Goal: Use online tool/utility: Use online tool/utility

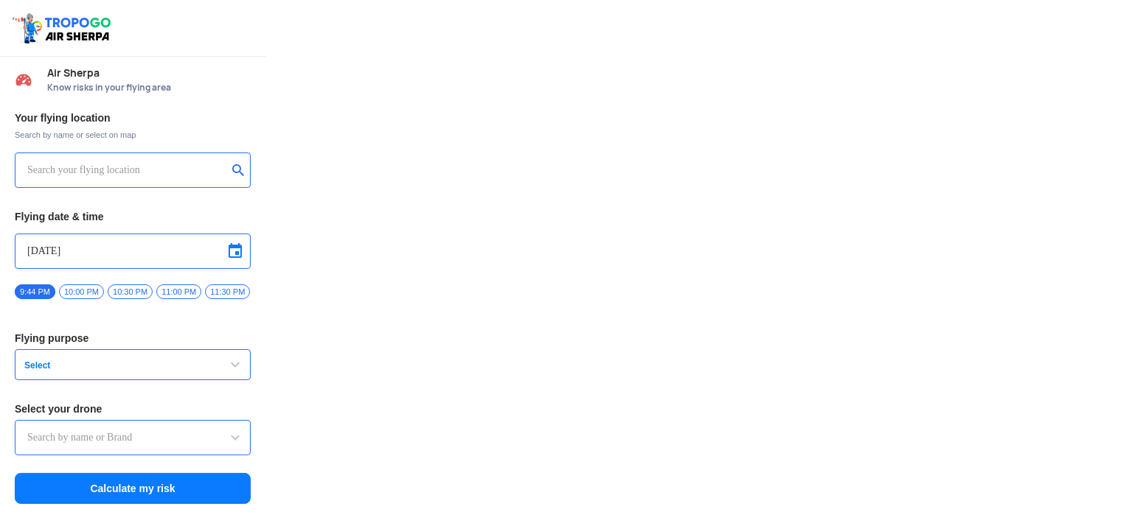
type input "Throttle Dopo"
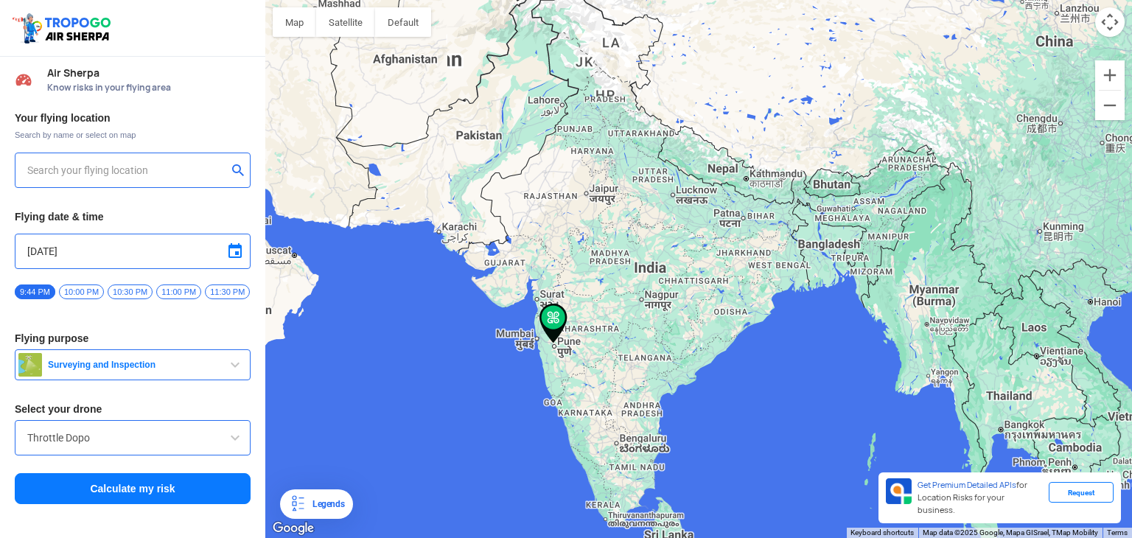
type input "Block-C, [GEOGRAPHIC_DATA], [PERSON_NAME][GEOGRAPHIC_DATA], [GEOGRAPHIC_DATA], …"
click at [109, 446] on input "Throttle Dopo" at bounding box center [132, 438] width 211 height 18
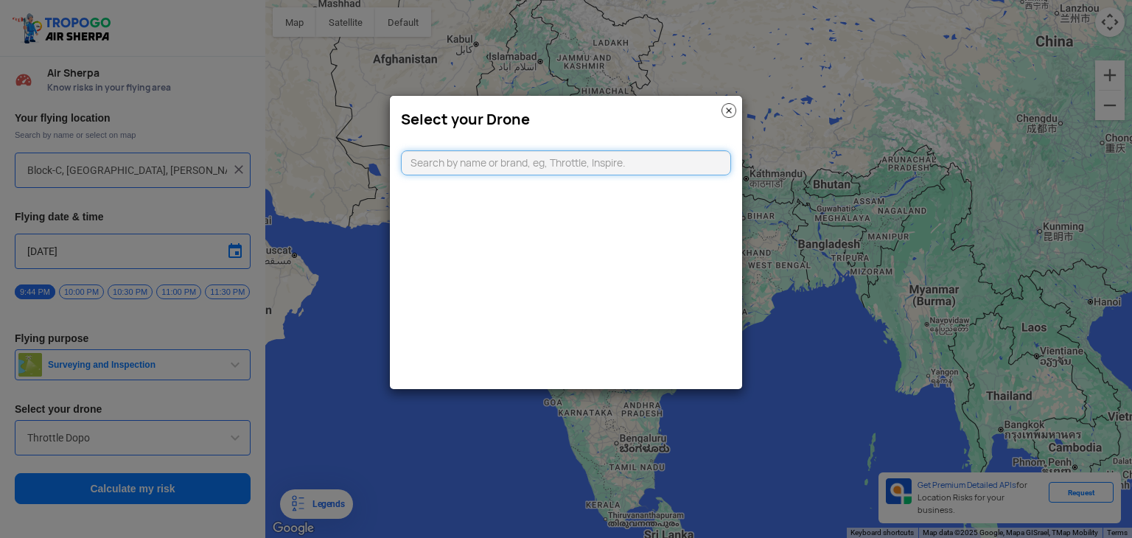
click at [512, 172] on input "text" at bounding box center [566, 162] width 330 height 25
click at [720, 111] on h3 "Select your Drone" at bounding box center [566, 120] width 330 height 18
click at [133, 405] on modal-container "Select your Drone" at bounding box center [566, 269] width 1132 height 538
click at [728, 112] on img at bounding box center [729, 110] width 15 height 15
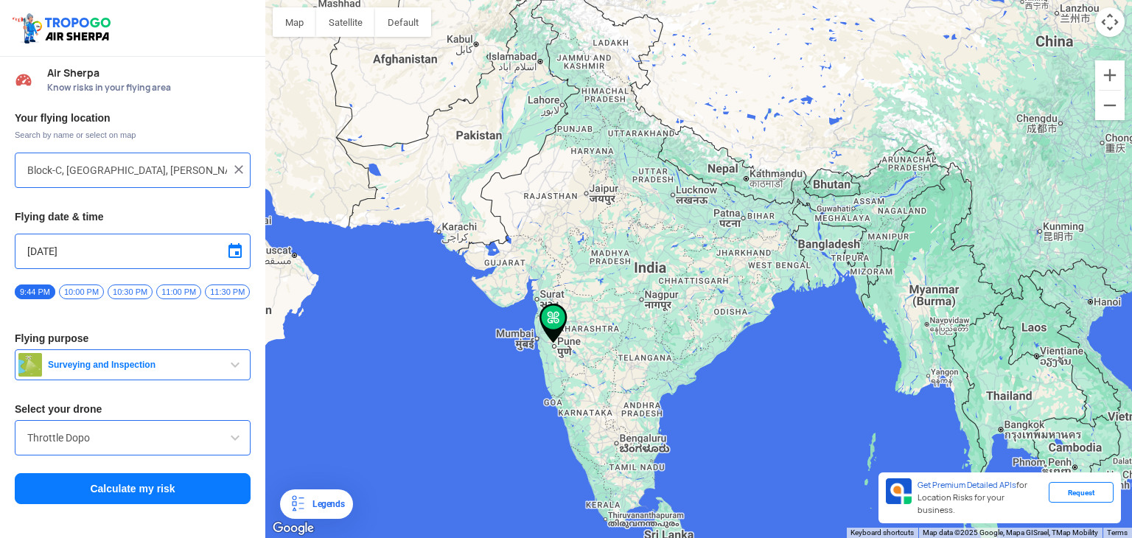
click at [142, 490] on button "Calculate my risk" at bounding box center [133, 488] width 236 height 31
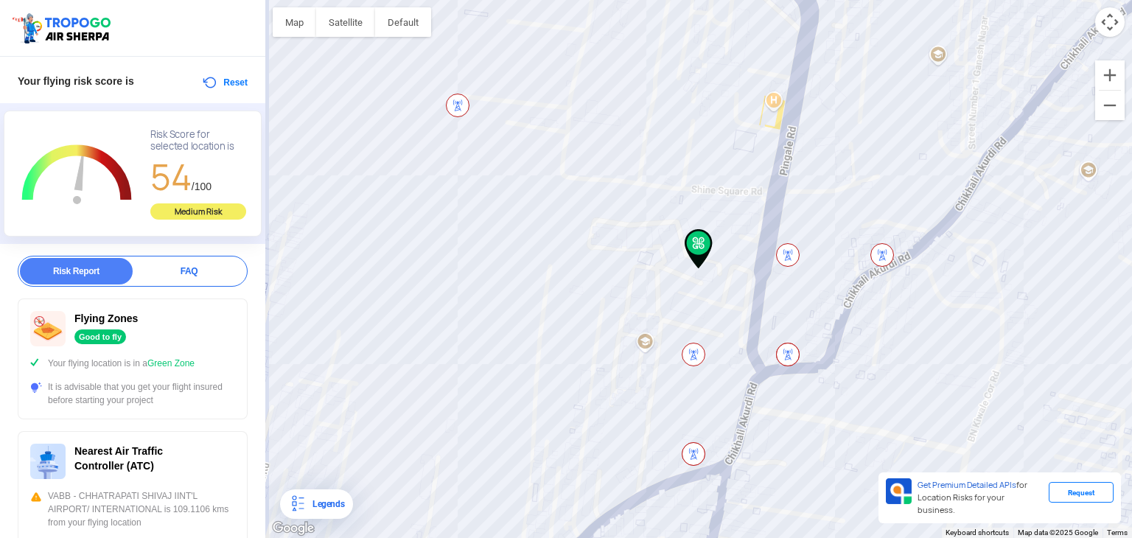
scroll to position [46, 0]
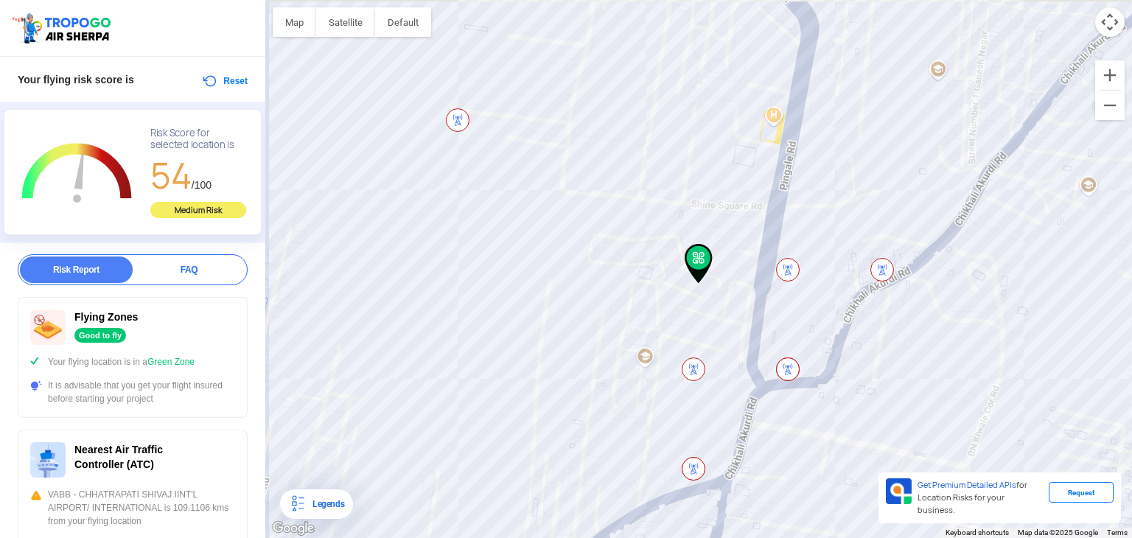
drag, startPoint x: 269, startPoint y: 250, endPoint x: 268, endPoint y: 273, distance: 22.9
click at [268, 273] on div at bounding box center [698, 269] width 867 height 538
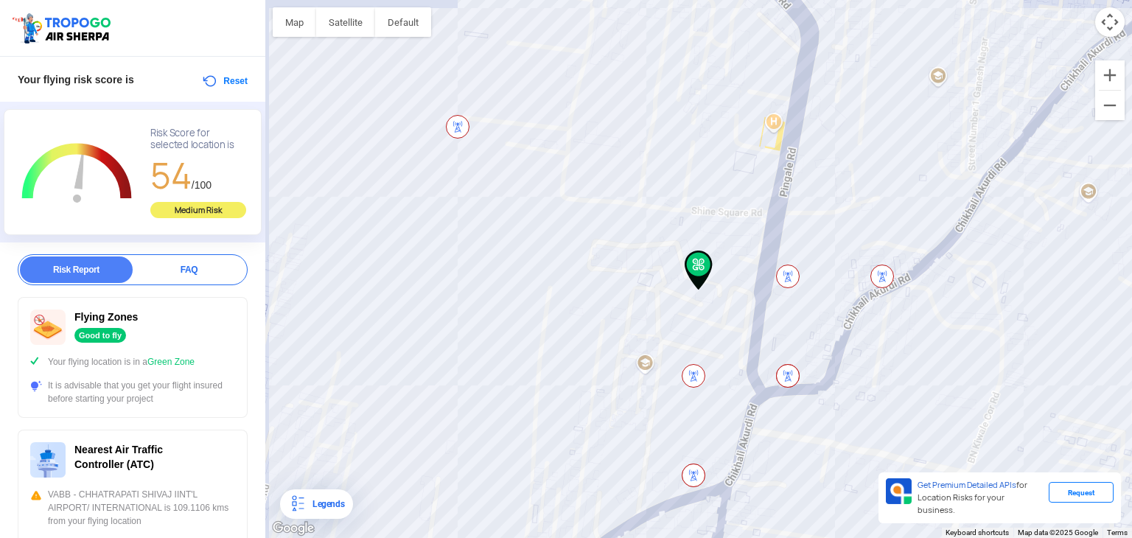
drag, startPoint x: 256, startPoint y: 254, endPoint x: 257, endPoint y: 263, distance: 8.9
